Goal: Information Seeking & Learning: Learn about a topic

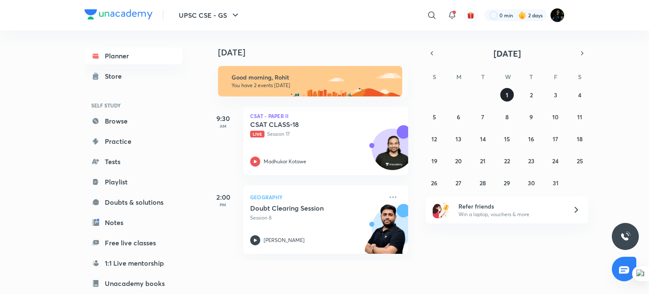
click at [507, 91] on abbr "1" at bounding box center [507, 95] width 3 height 8
click at [432, 52] on icon "button" at bounding box center [432, 53] width 2 height 3
click at [480, 183] on abbr "30" at bounding box center [482, 183] width 7 height 8
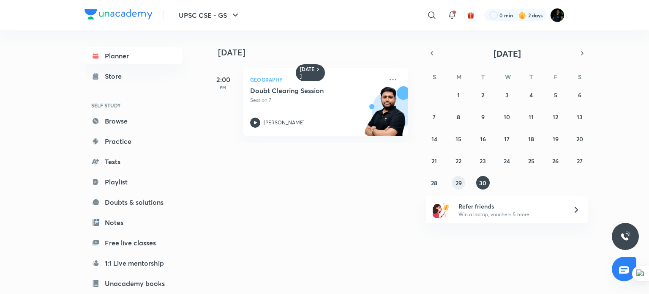
click at [453, 183] on button "29" at bounding box center [459, 183] width 14 height 14
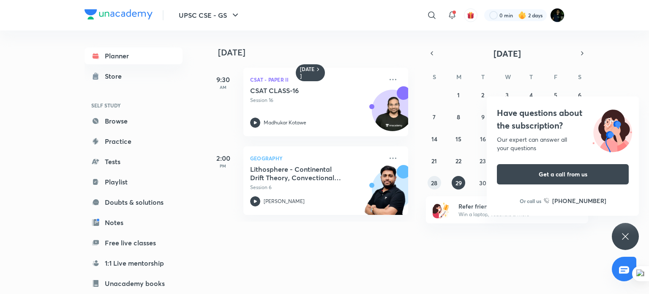
click at [428, 184] on button "28" at bounding box center [435, 183] width 14 height 14
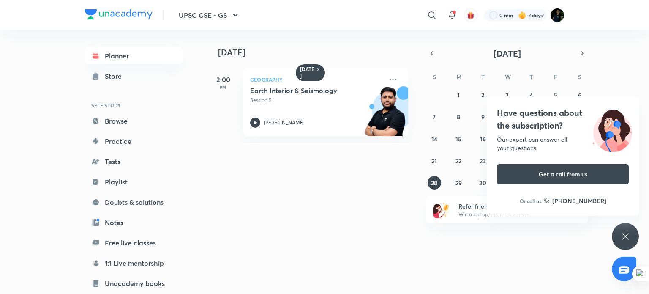
click at [548, 131] on h4 "Have questions about the subscription?" at bounding box center [563, 119] width 132 height 25
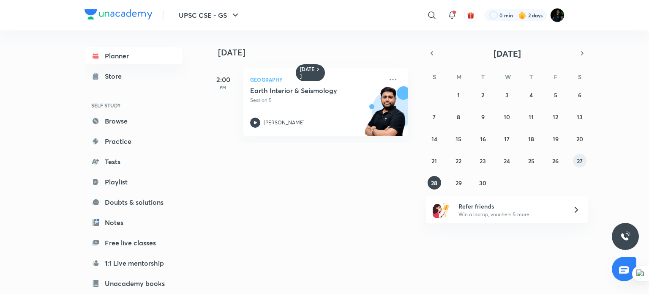
click at [581, 159] on abbr "27" at bounding box center [580, 161] width 6 height 8
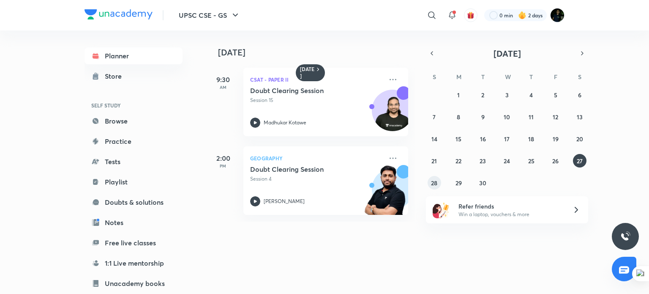
click at [437, 182] on abbr "28" at bounding box center [434, 183] width 6 height 8
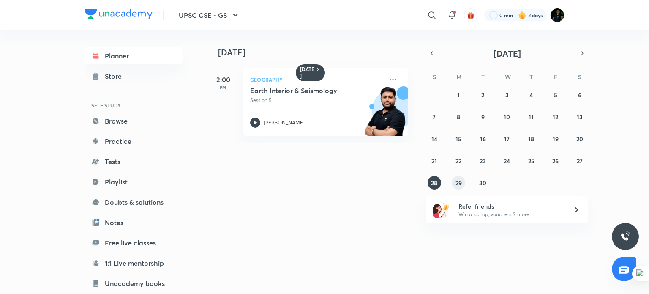
click at [458, 183] on abbr "29" at bounding box center [459, 183] width 6 height 8
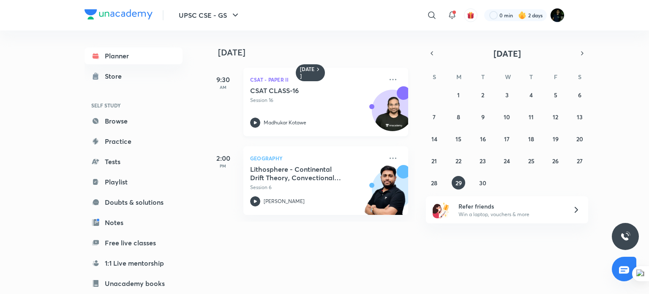
click at [320, 95] on div "CSAT CLASS-16 Session 16" at bounding box center [316, 95] width 133 height 18
